Goal: Information Seeking & Learning: Learn about a topic

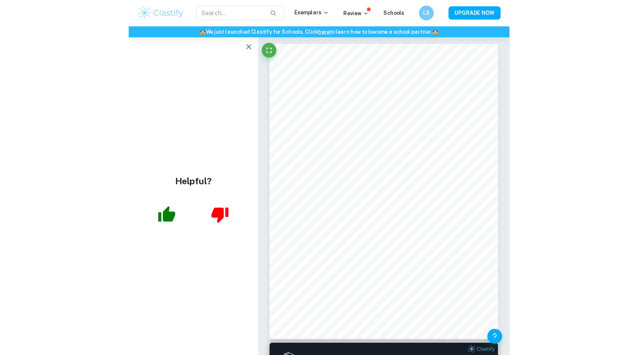
scroll to position [2, 0]
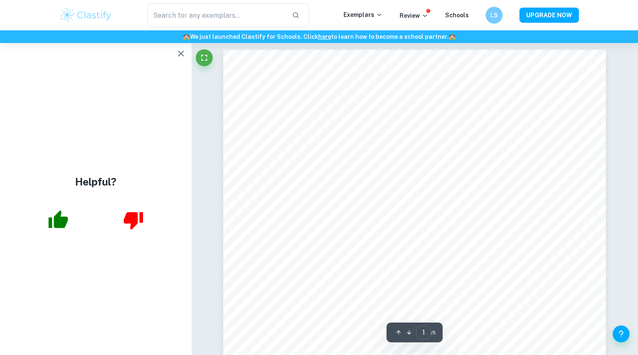
click at [214, 2] on div "​ Exemplars Review Schools LS UPGRADE NOW" at bounding box center [319, 15] width 638 height 30
click at [214, 31] on div "🏫 We just launched Clastify for Schools. Click here to learn how to become a sc…" at bounding box center [319, 36] width 638 height 13
click at [213, 26] on input "text" at bounding box center [216, 15] width 138 height 24
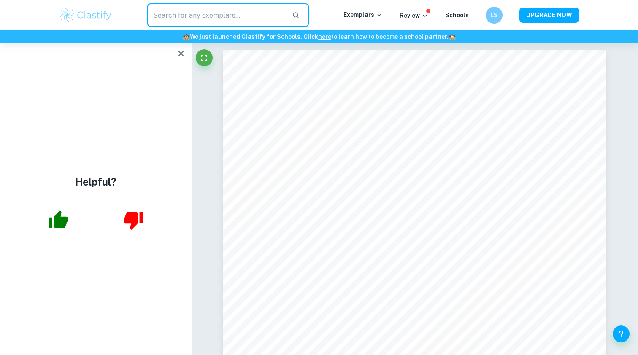
paste input "In what ways do values affect the production of knowledge?"
type input "In what ways do values affect the production of knowledge?"
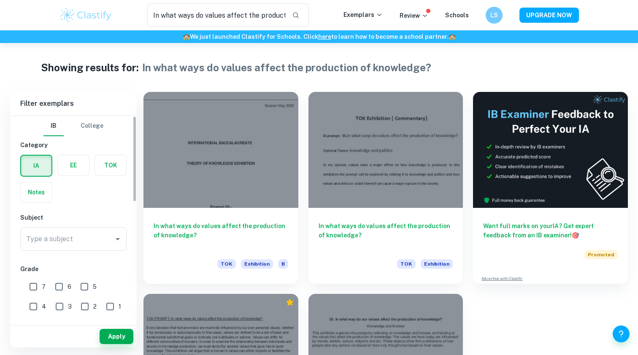
click at [113, 158] on label "button" at bounding box center [110, 165] width 31 height 20
click at [0, 0] on input "radio" at bounding box center [0, 0] width 0 height 0
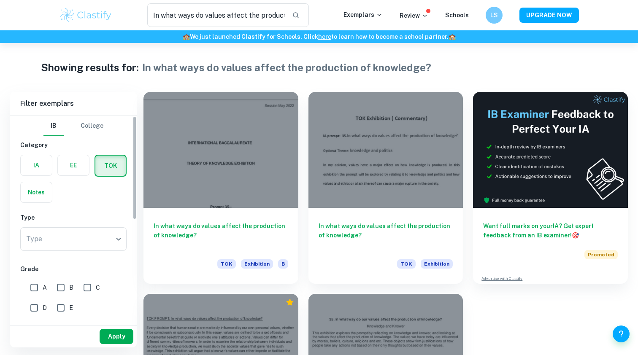
click at [122, 340] on button "Apply" at bounding box center [117, 336] width 34 height 15
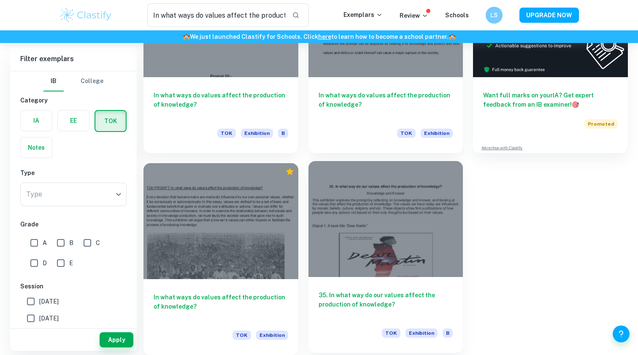
scroll to position [131, 0]
click at [407, 254] on div at bounding box center [385, 219] width 155 height 116
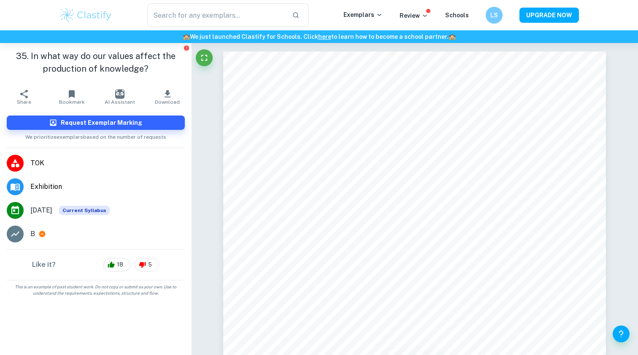
type input "In what ways do values affect the production of knowledge?"
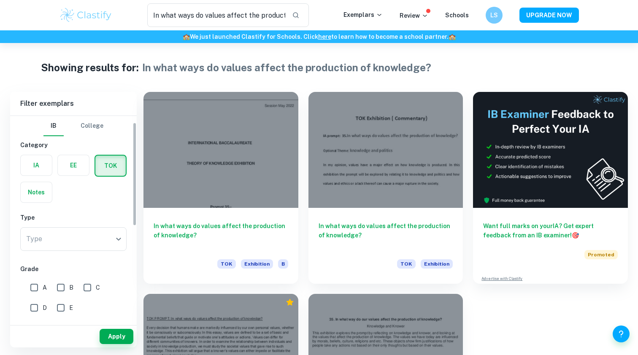
scroll to position [17, 0]
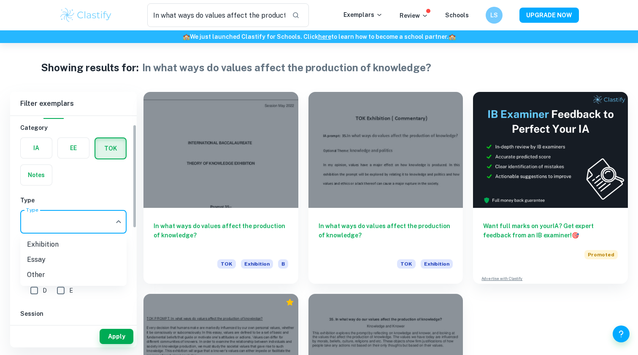
click at [79, 231] on body "We value your privacy We use cookies to enhance your browsing experience, serve…" at bounding box center [319, 220] width 638 height 355
click at [56, 241] on li "Exhibition" at bounding box center [73, 244] width 106 height 15
type input "Exhibition"
click at [114, 344] on button "Apply" at bounding box center [117, 336] width 34 height 15
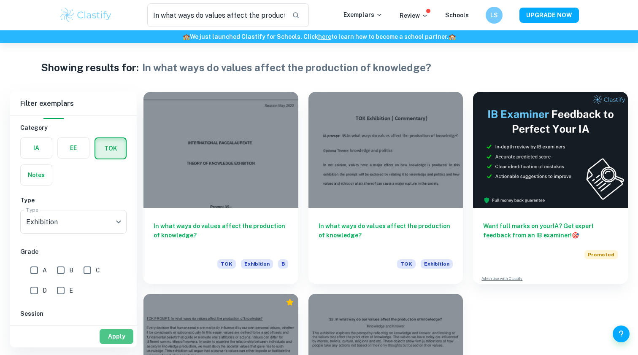
click at [117, 337] on button "Apply" at bounding box center [117, 336] width 34 height 15
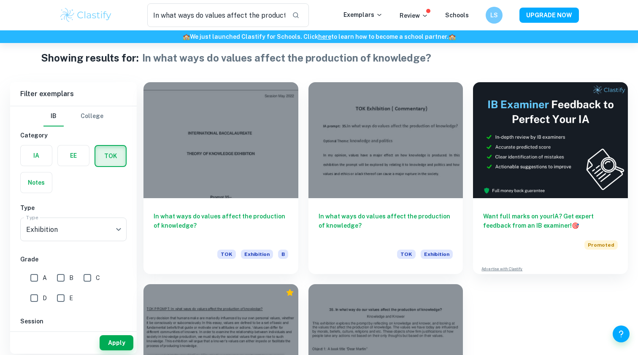
scroll to position [22, 0]
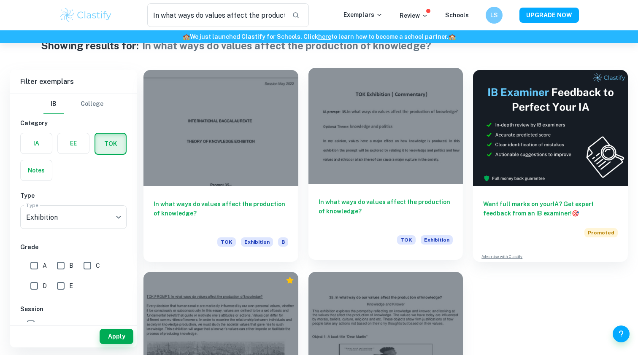
click at [378, 153] on div at bounding box center [385, 126] width 155 height 116
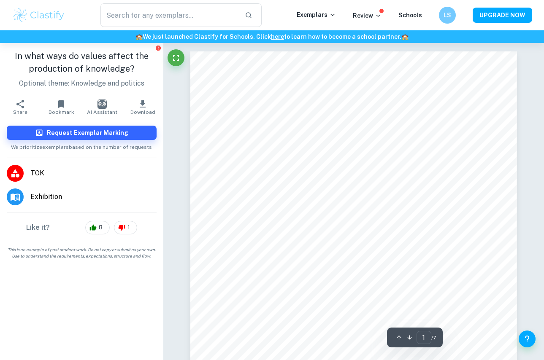
type input "In what ways do values affect the production of knowledge?"
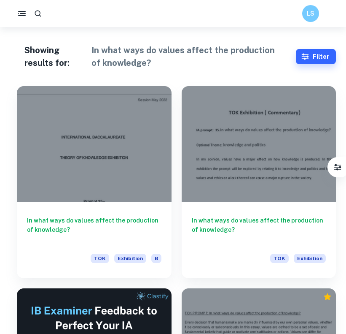
click at [85, 16] on div "LS" at bounding box center [173, 13] width 346 height 17
click at [27, 17] on icon "button" at bounding box center [22, 13] width 11 height 11
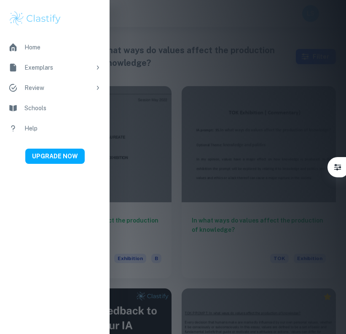
click at [34, 44] on div "Home" at bounding box center [62, 47] width 77 height 9
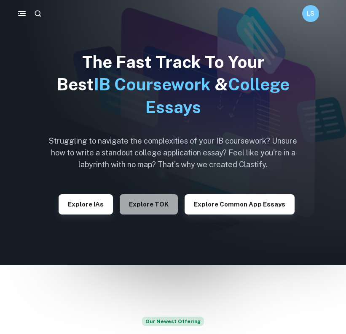
click at [160, 206] on button "Explore TOK" at bounding box center [149, 204] width 58 height 20
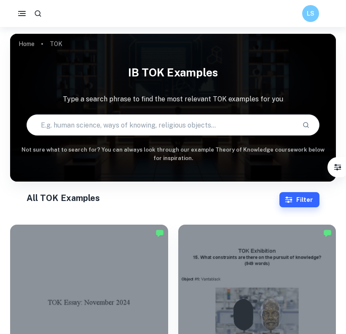
click at [141, 126] on input "text" at bounding box center [161, 125] width 269 height 24
paste input "In what ways do values affect the production of knowledge?"
type input "In what ways do values affect the production of knowledge?"
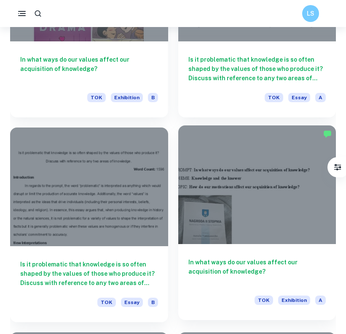
scroll to position [1120, 0]
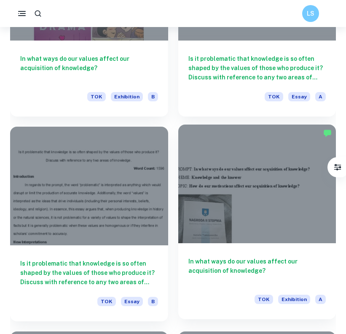
click at [232, 219] on div at bounding box center [257, 183] width 158 height 119
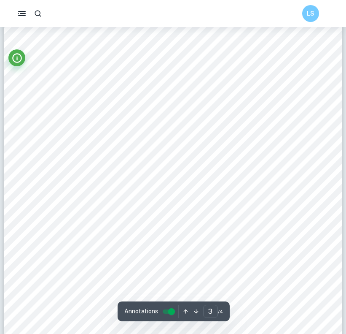
scroll to position [1002, 0]
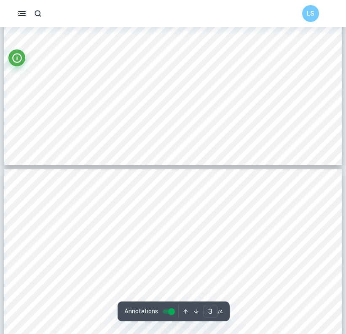
type input "4"
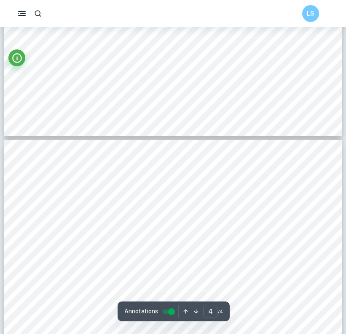
scroll to position [1491, 0]
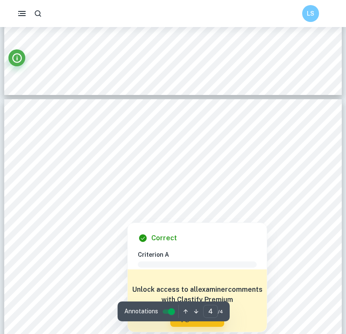
click at [40, 193] on div at bounding box center [172, 187] width 281 height 22
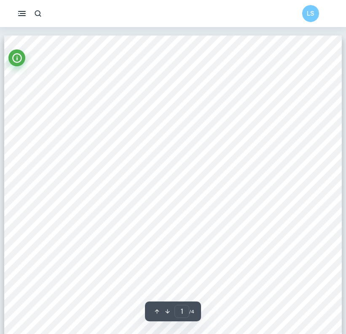
scroll to position [0, 0]
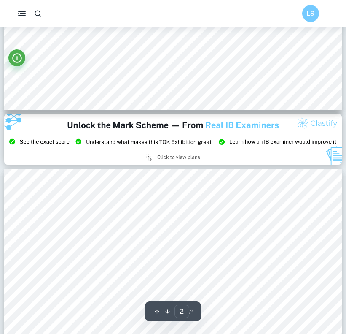
type input "3"
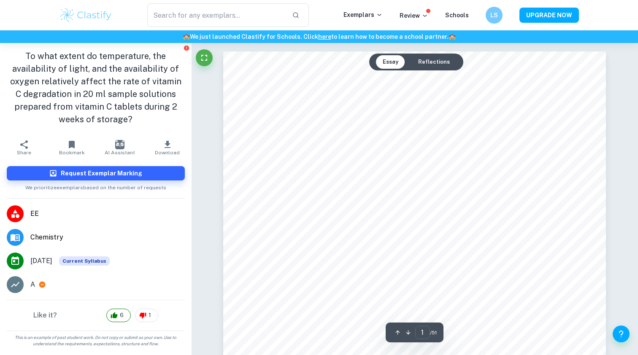
scroll to position [115, 0]
